Goal: Information Seeking & Learning: Learn about a topic

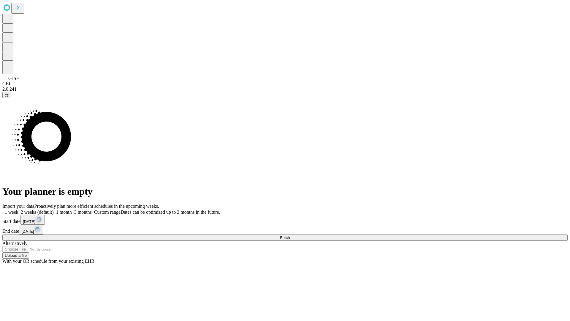
click at [290, 235] on span "Fetch" at bounding box center [285, 237] width 10 height 4
